Goal: Check status: Check status

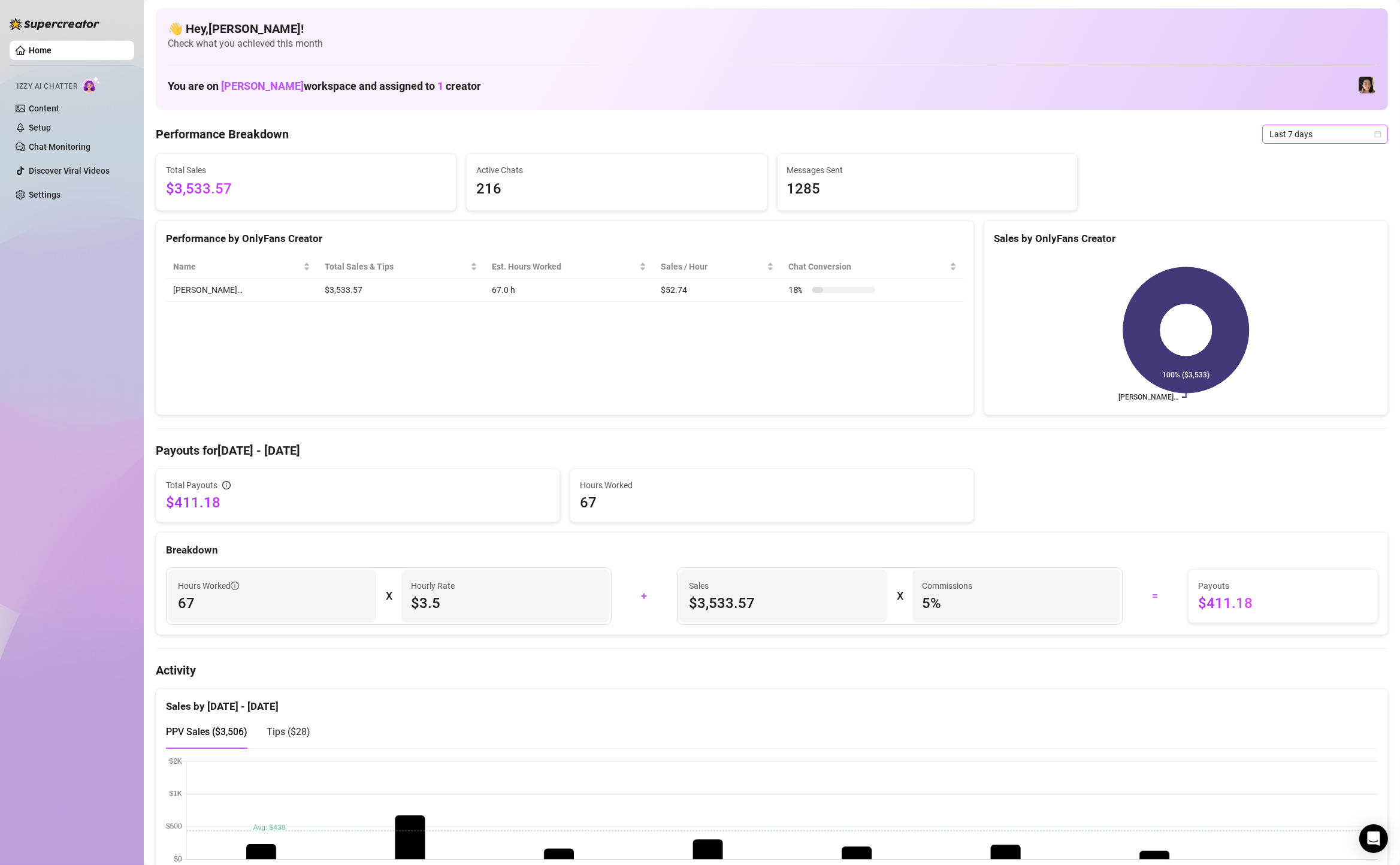
click at [1276, 141] on span "Last 7 days" at bounding box center [1325, 134] width 111 height 18
click at [1323, 242] on div "Custom date" at bounding box center [1325, 235] width 121 height 19
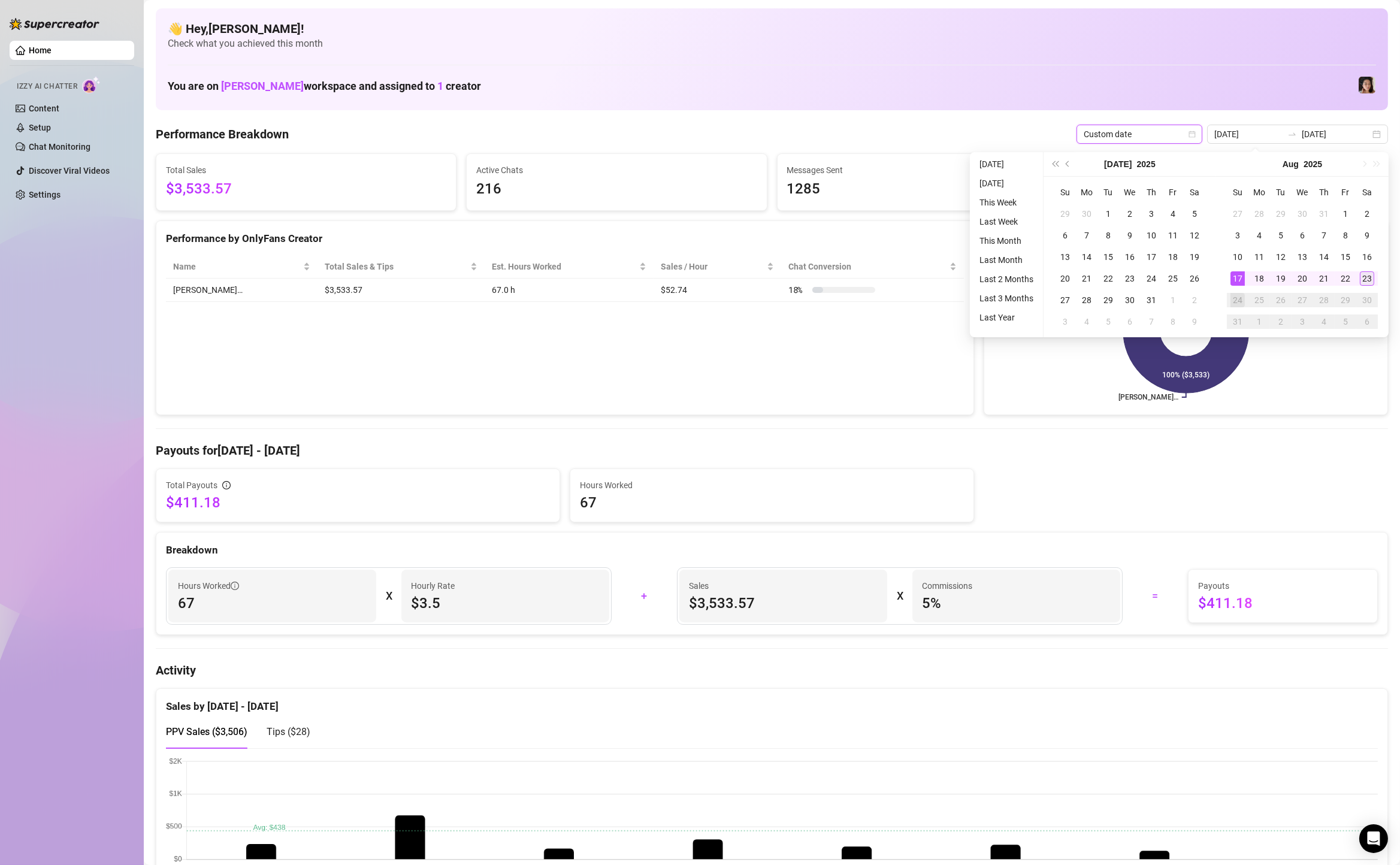
type input "[DATE]"
click at [1368, 279] on div "23" at bounding box center [1367, 278] width 14 height 14
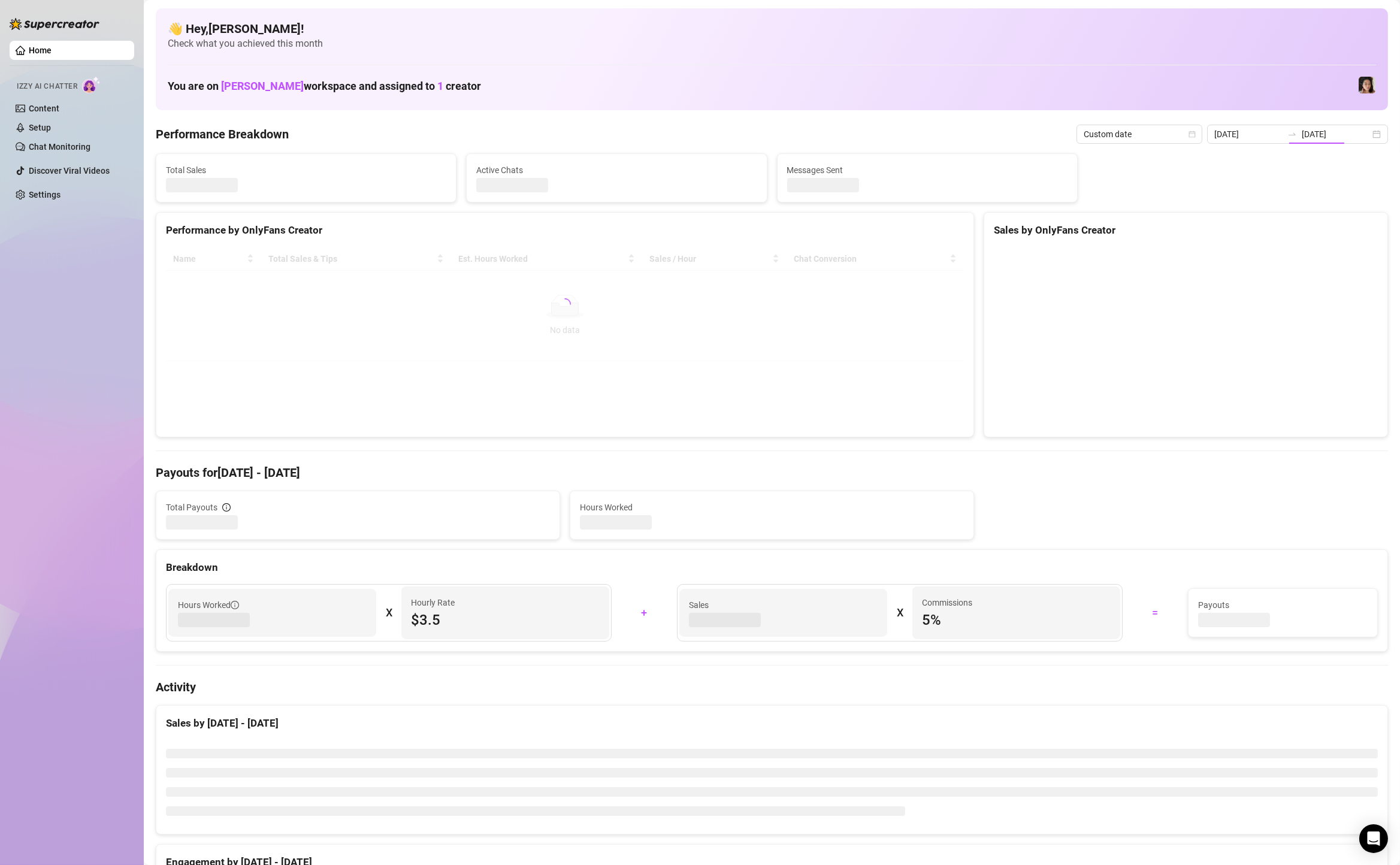
type input "[DATE]"
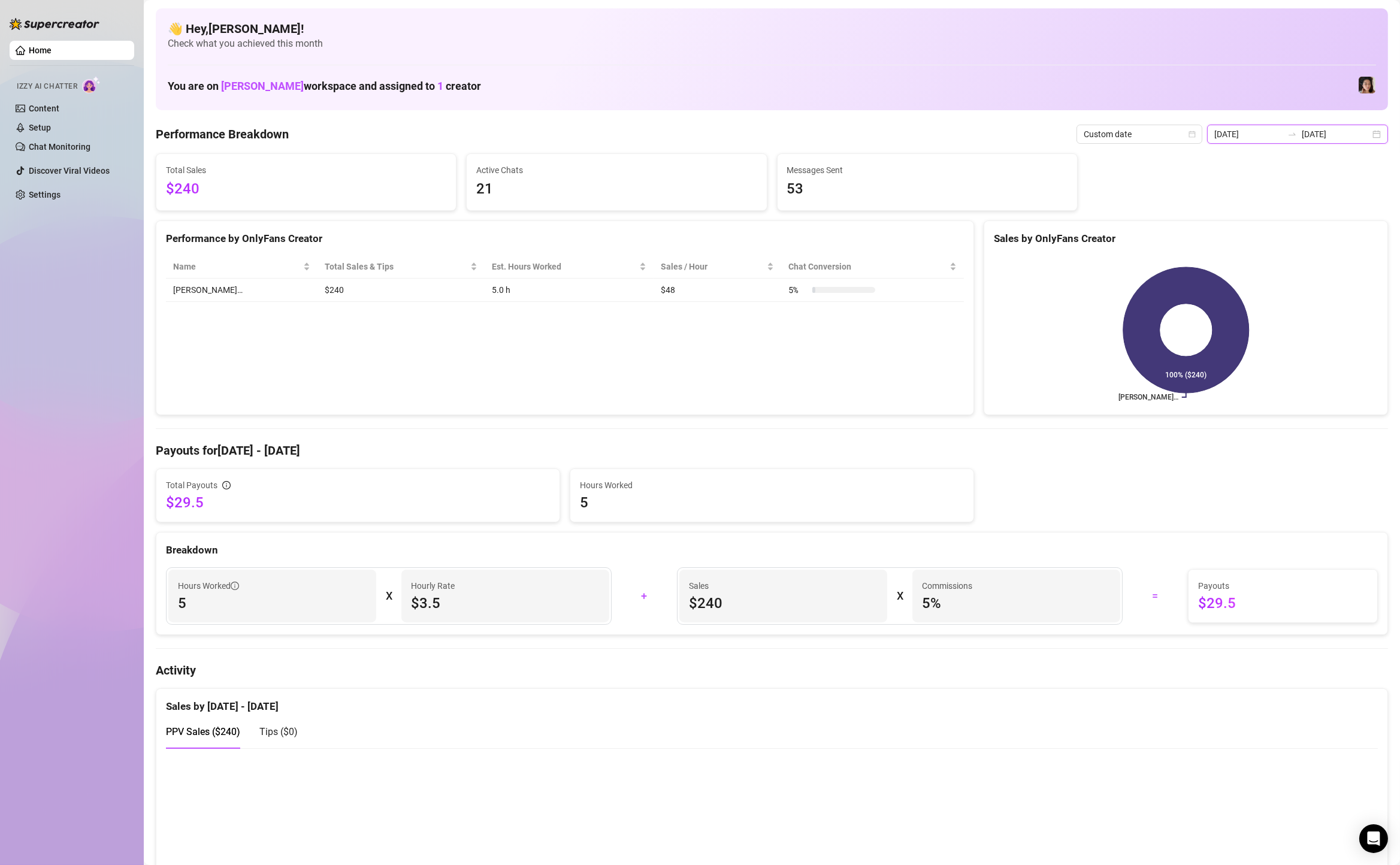
click at [1368, 136] on input "[DATE]" at bounding box center [1336, 134] width 69 height 13
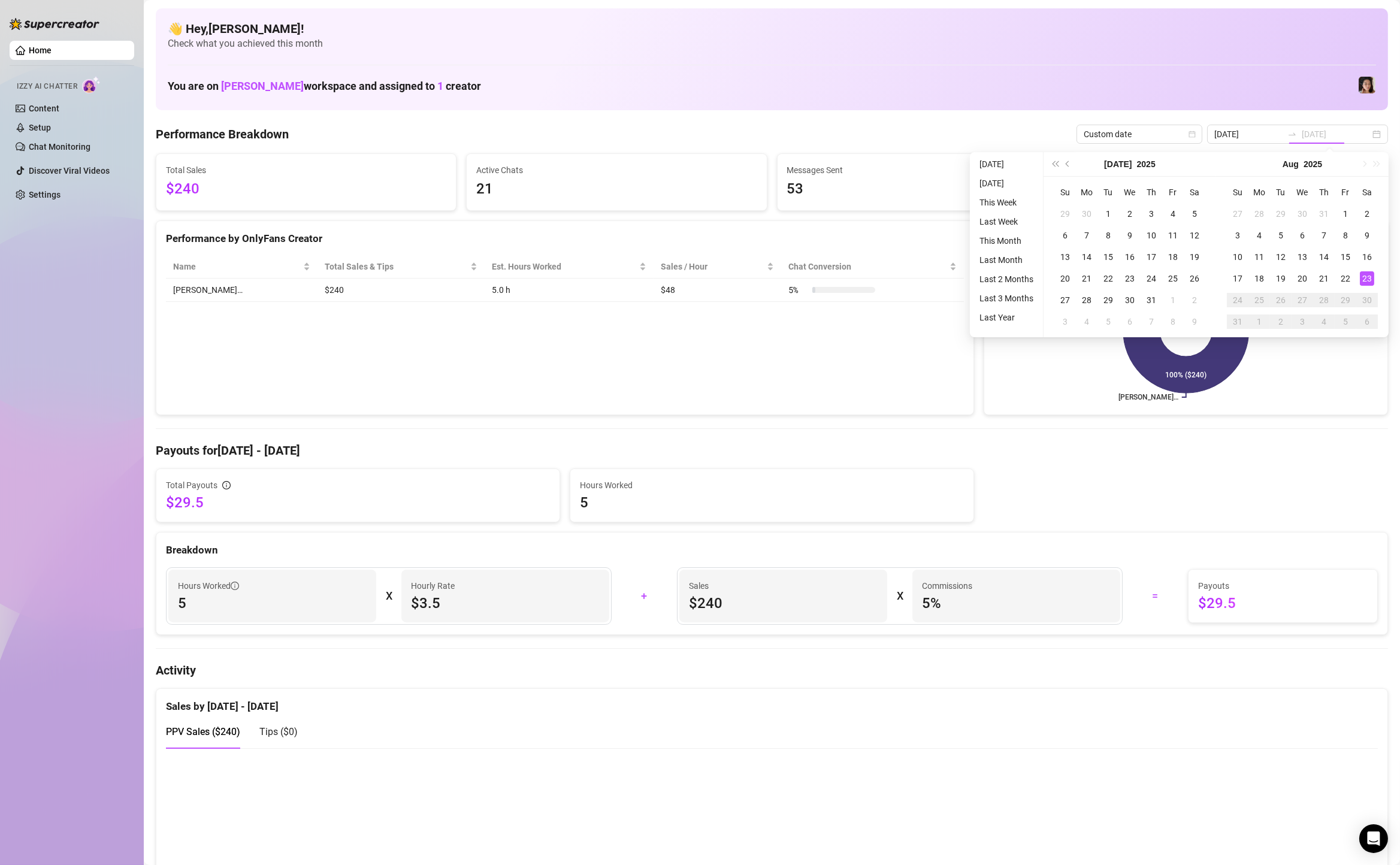
click at [1364, 277] on div "23" at bounding box center [1367, 278] width 14 height 14
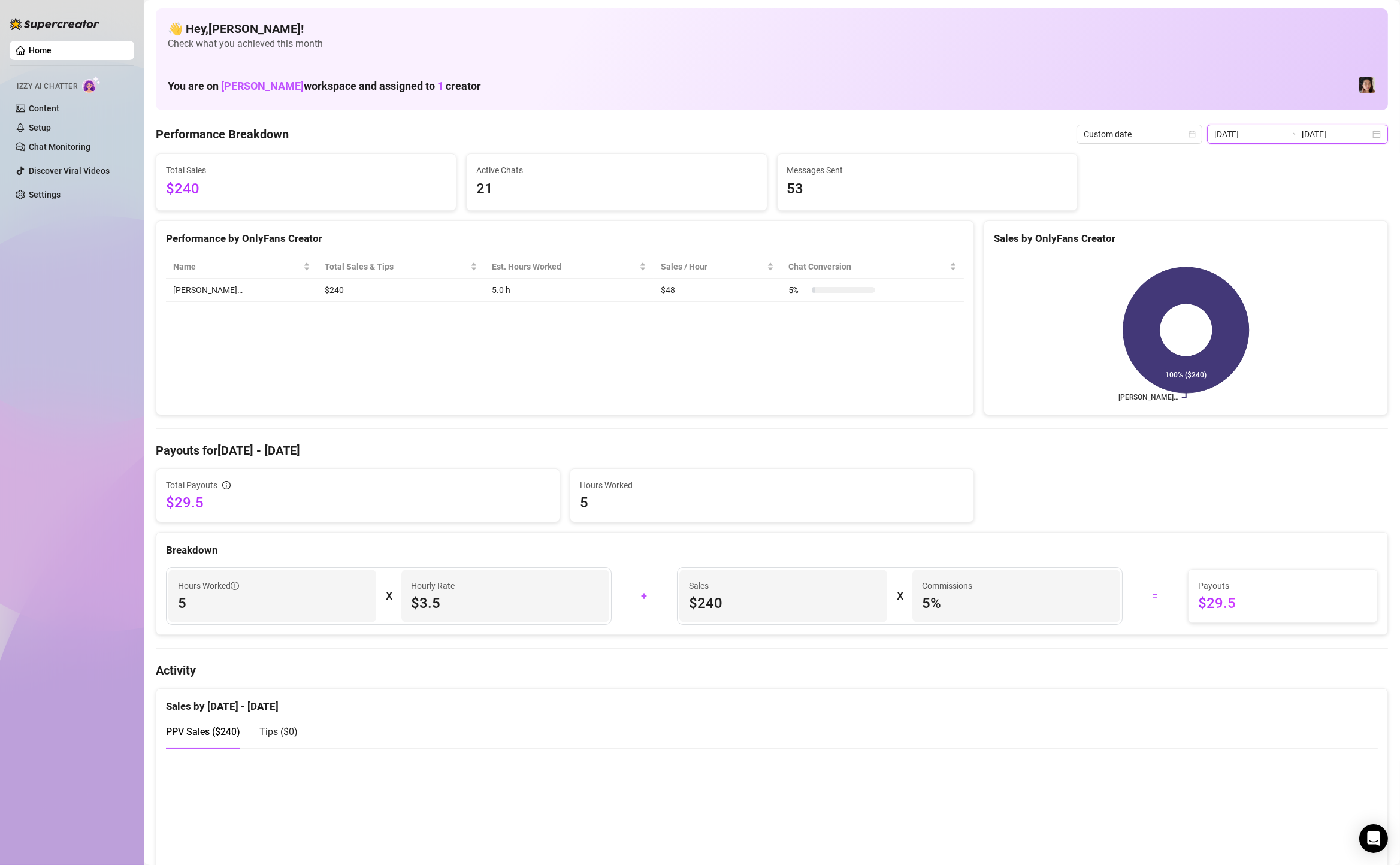
click at [1351, 136] on input "[DATE]" at bounding box center [1336, 134] width 69 height 13
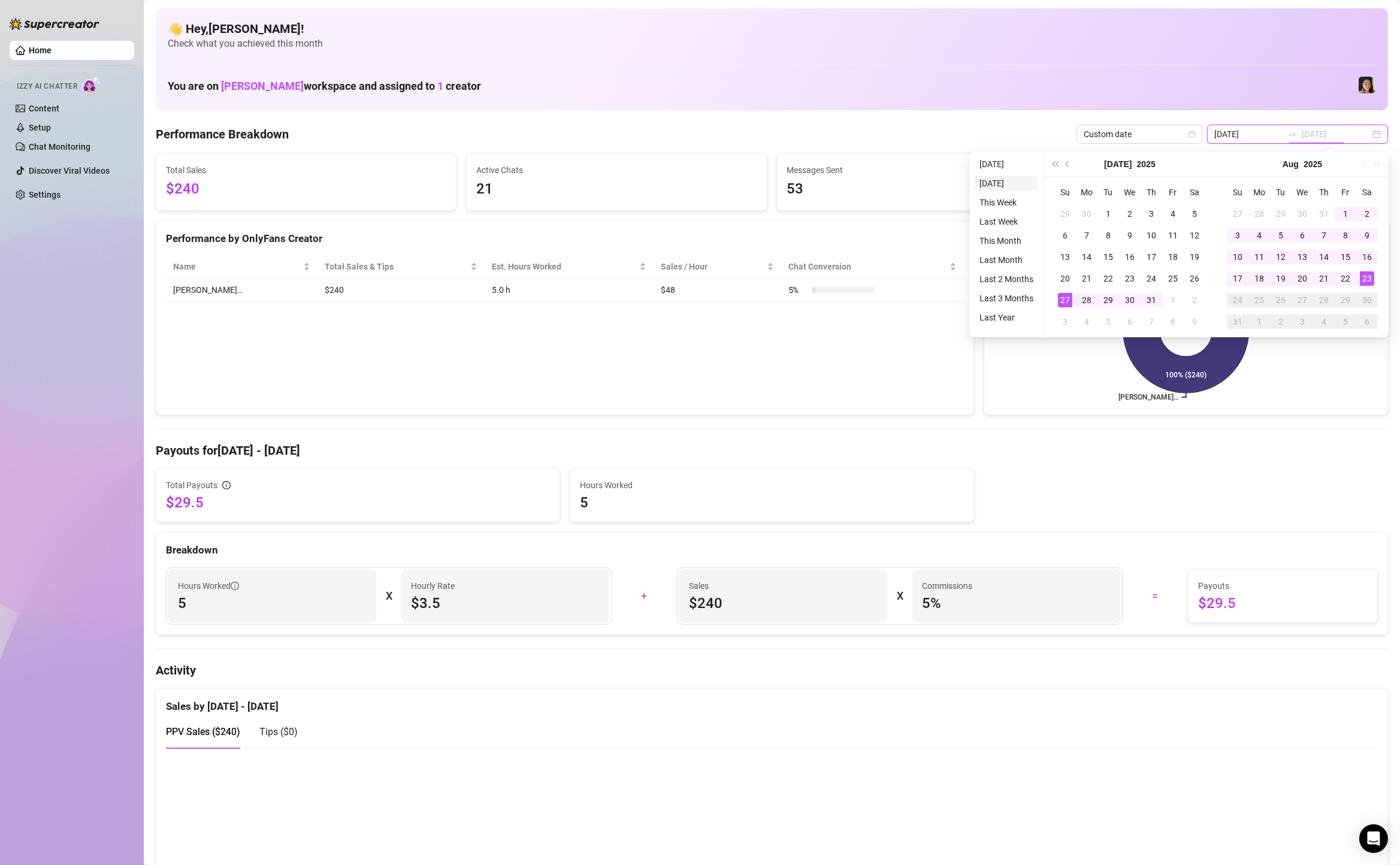
type input "[DATE]"
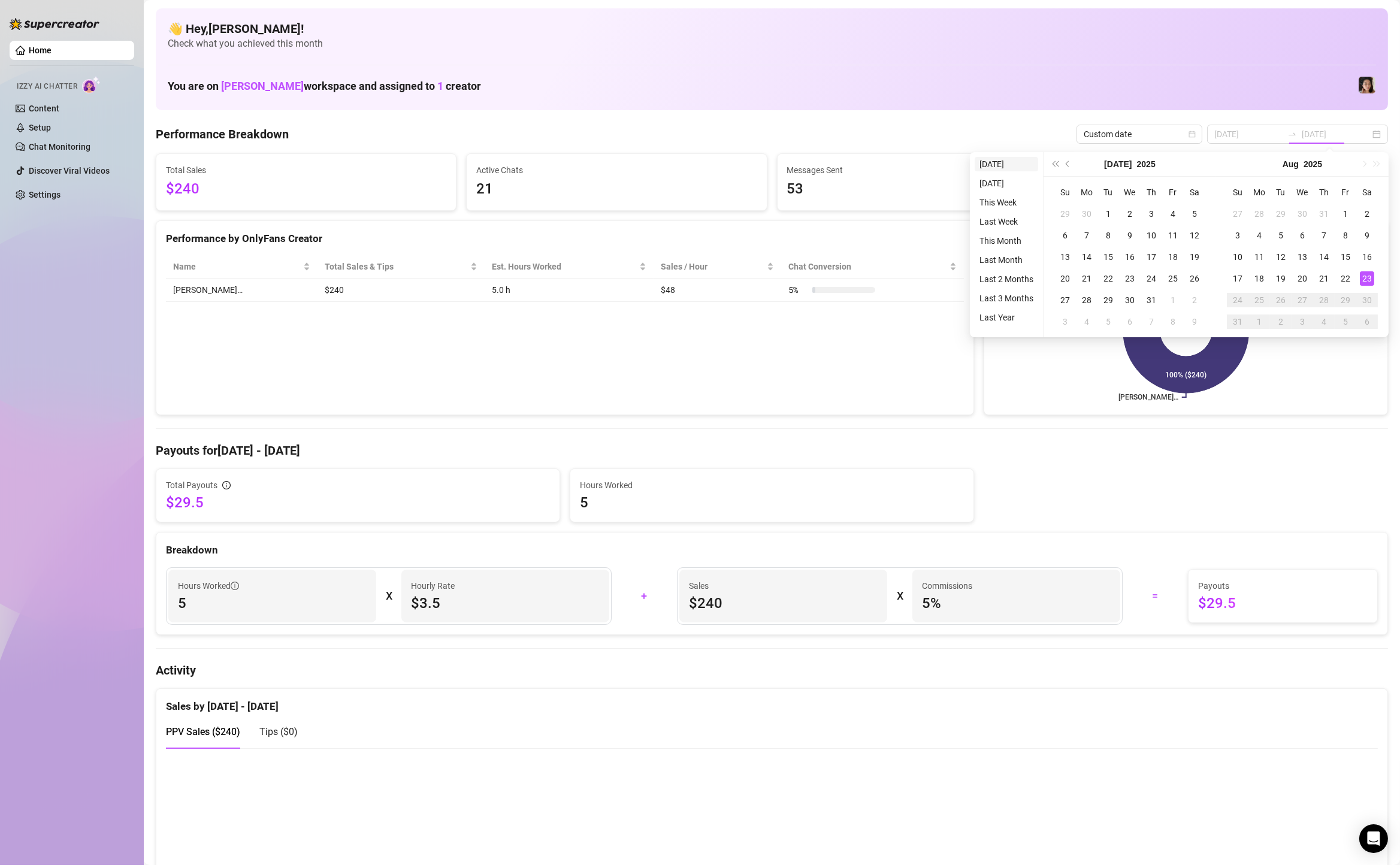
click at [999, 158] on li "[DATE]" at bounding box center [1006, 164] width 64 height 14
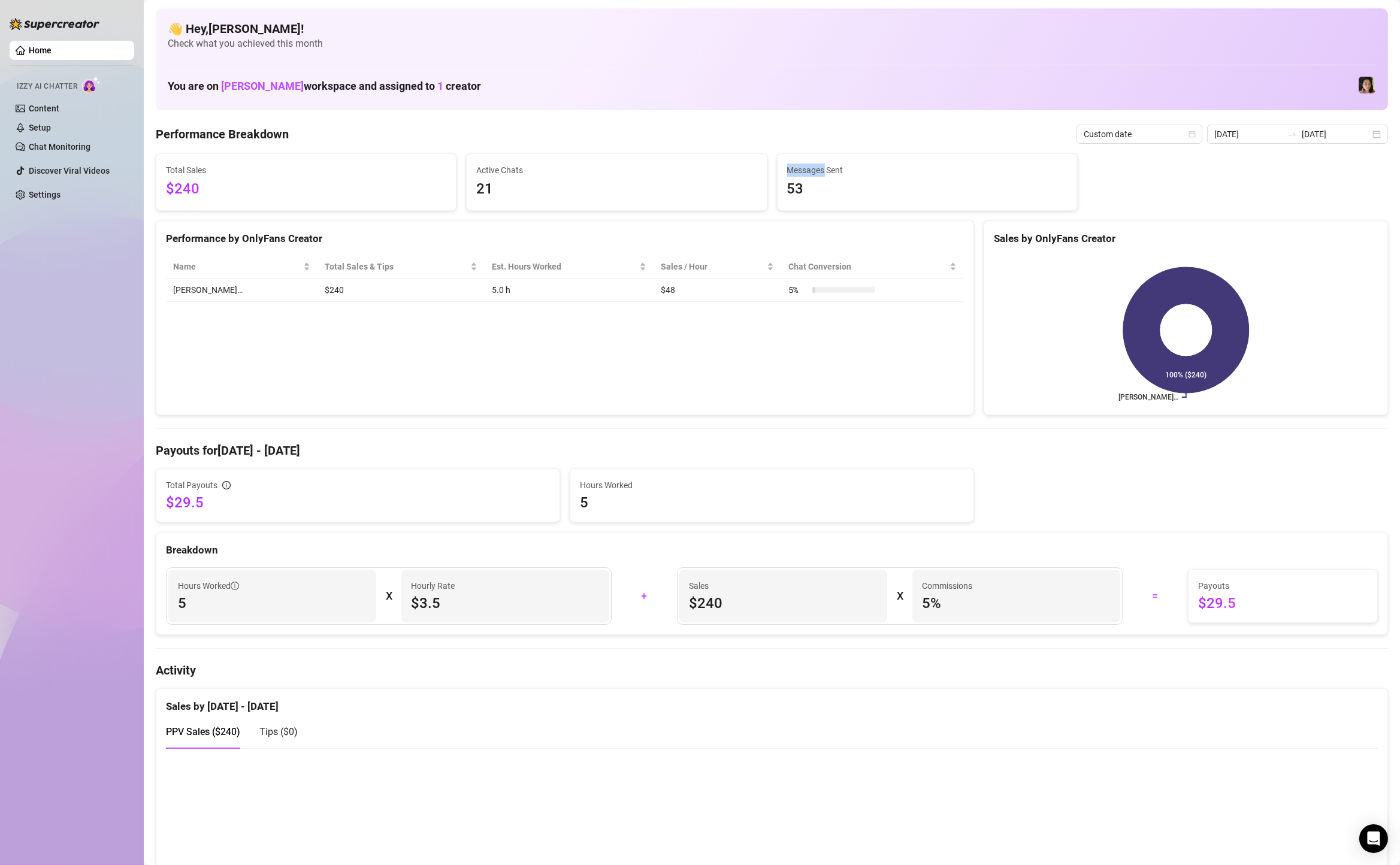
click at [999, 158] on div "Messages Sent 53" at bounding box center [927, 182] width 300 height 56
click at [1330, 132] on input "[DATE]" at bounding box center [1336, 134] width 69 height 13
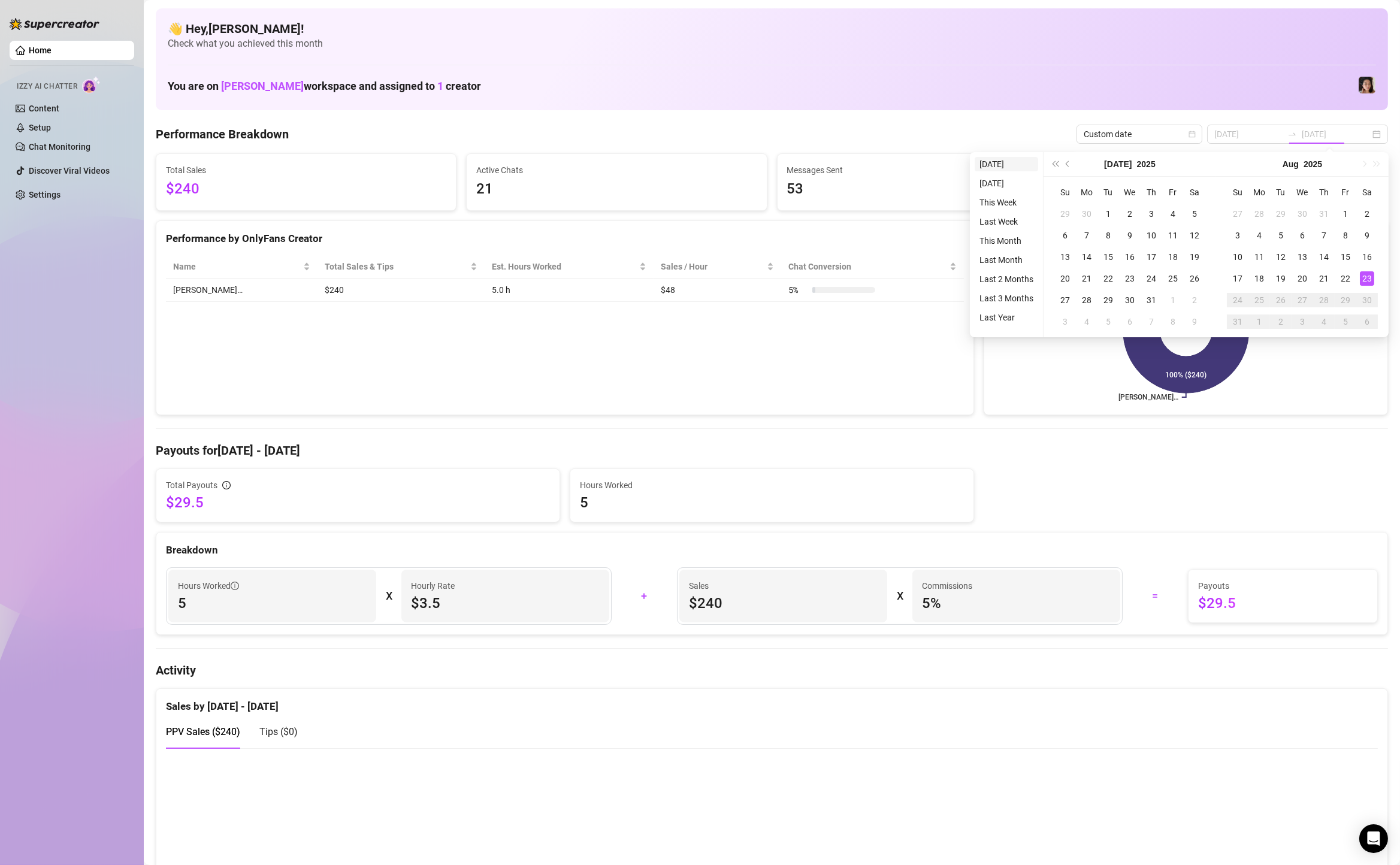
click at [1004, 162] on li "[DATE]" at bounding box center [1006, 164] width 64 height 14
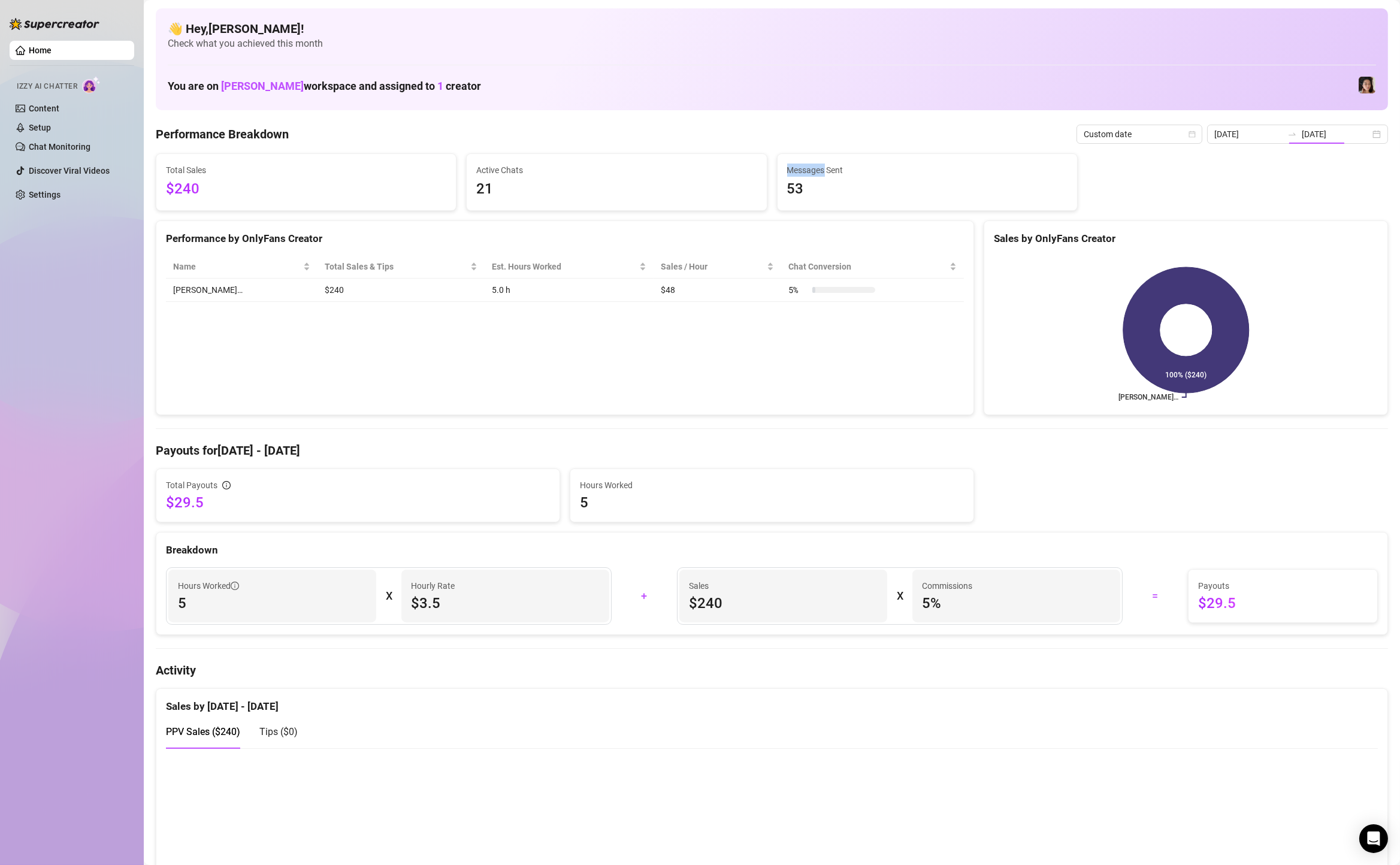
click at [1004, 162] on div "Messages Sent 53" at bounding box center [927, 182] width 300 height 56
click at [1377, 131] on div "[DATE] [DATE]" at bounding box center [1297, 134] width 181 height 19
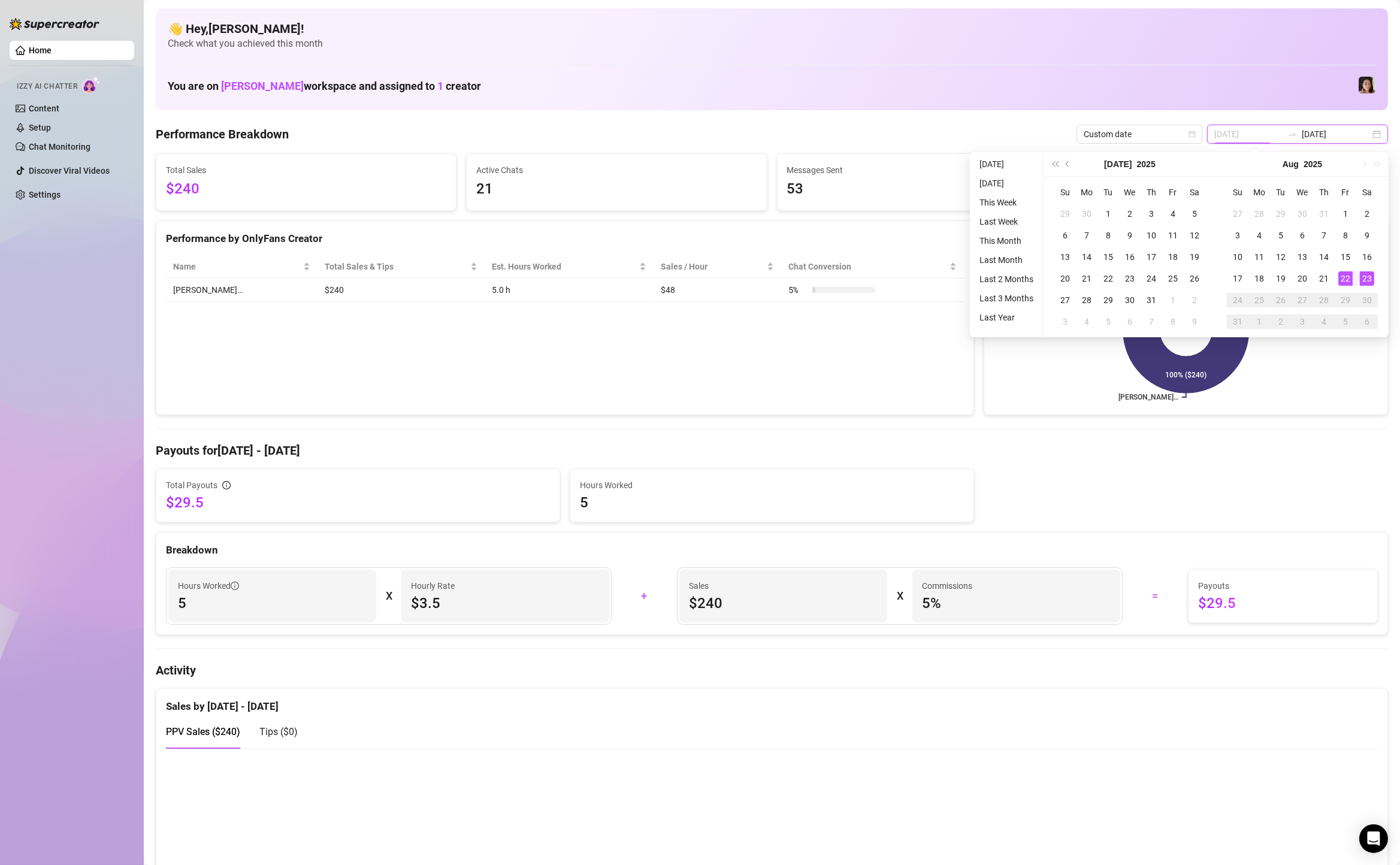
type input "[DATE]"
click at [1032, 161] on li "[DATE]" at bounding box center [1006, 164] width 64 height 14
